Goal: Task Accomplishment & Management: Manage account settings

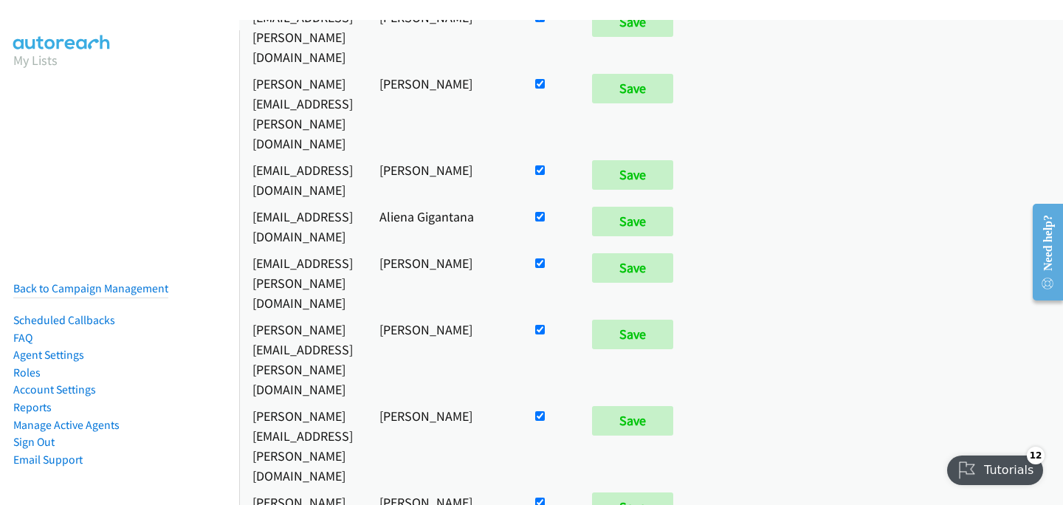
scroll to position [1843, 0]
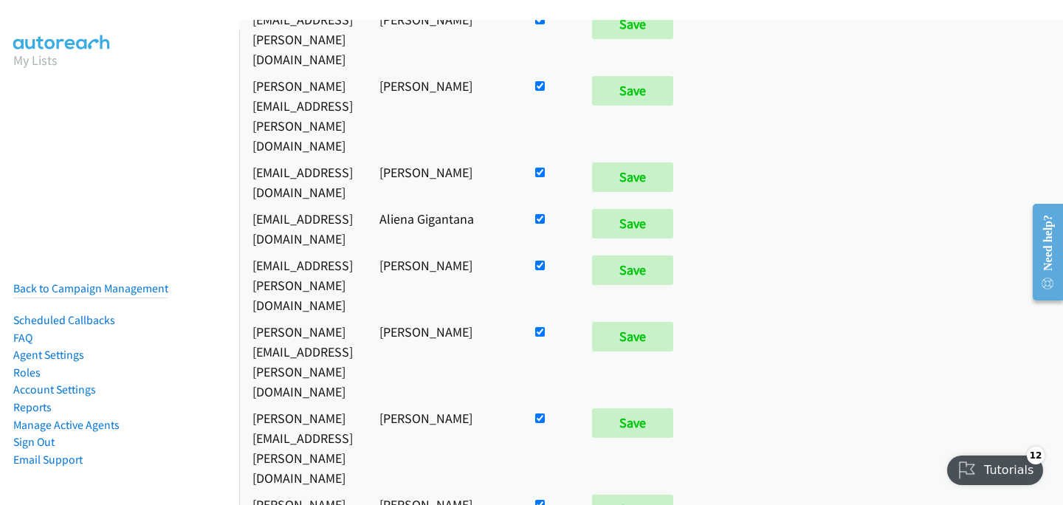
checkbox input "false"
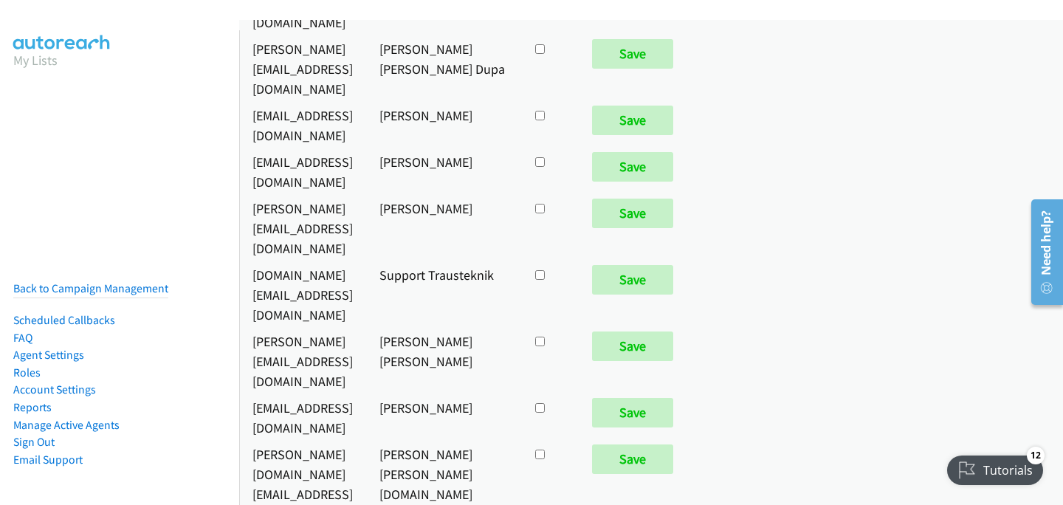
scroll to position [6982, 0]
checkbox input "true"
